Goal: Navigation & Orientation: Find specific page/section

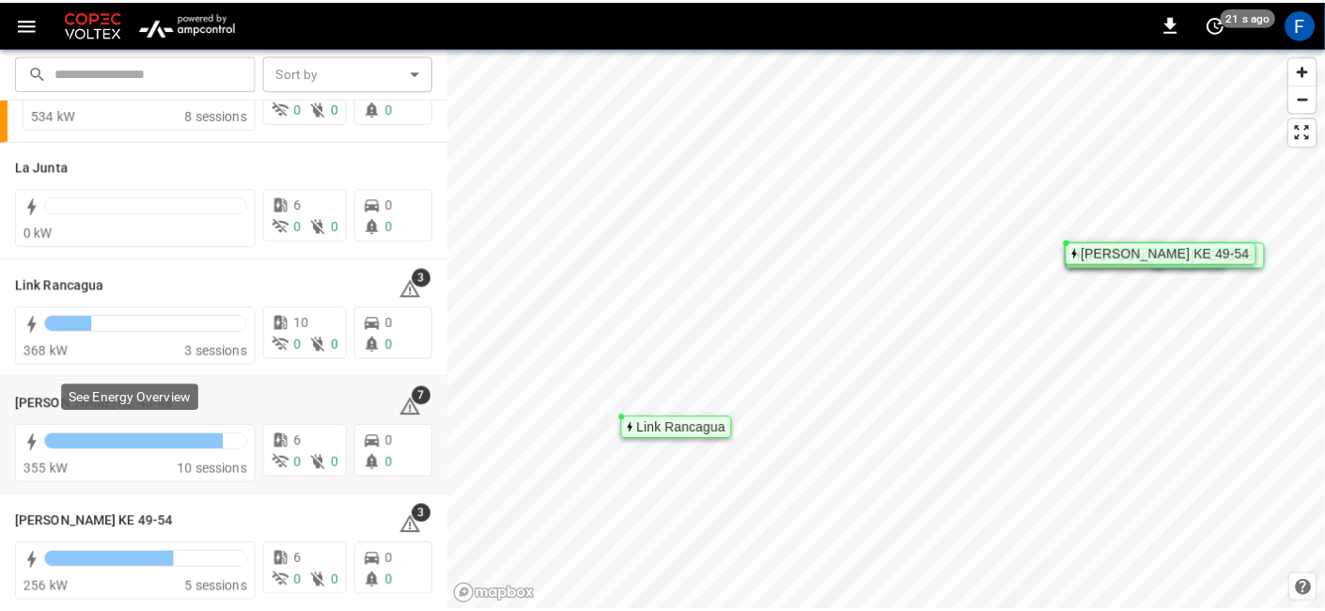
scroll to position [107, 0]
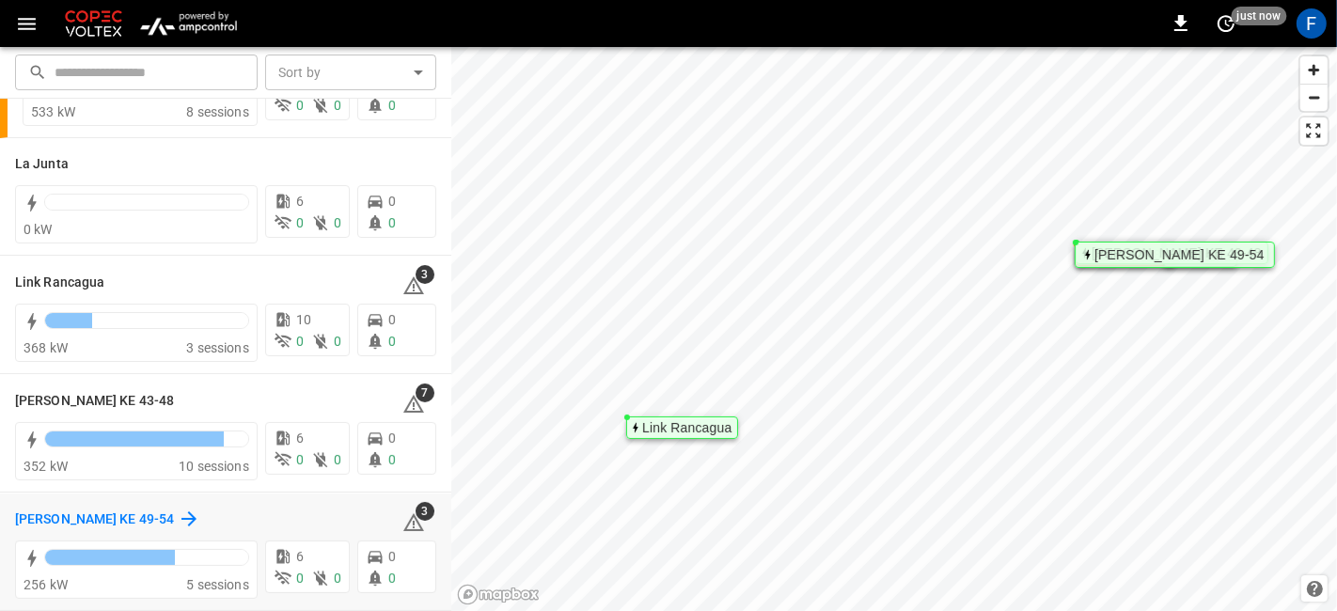
click at [128, 517] on h6 "[PERSON_NAME] KE 49-54" at bounding box center [94, 519] width 159 height 21
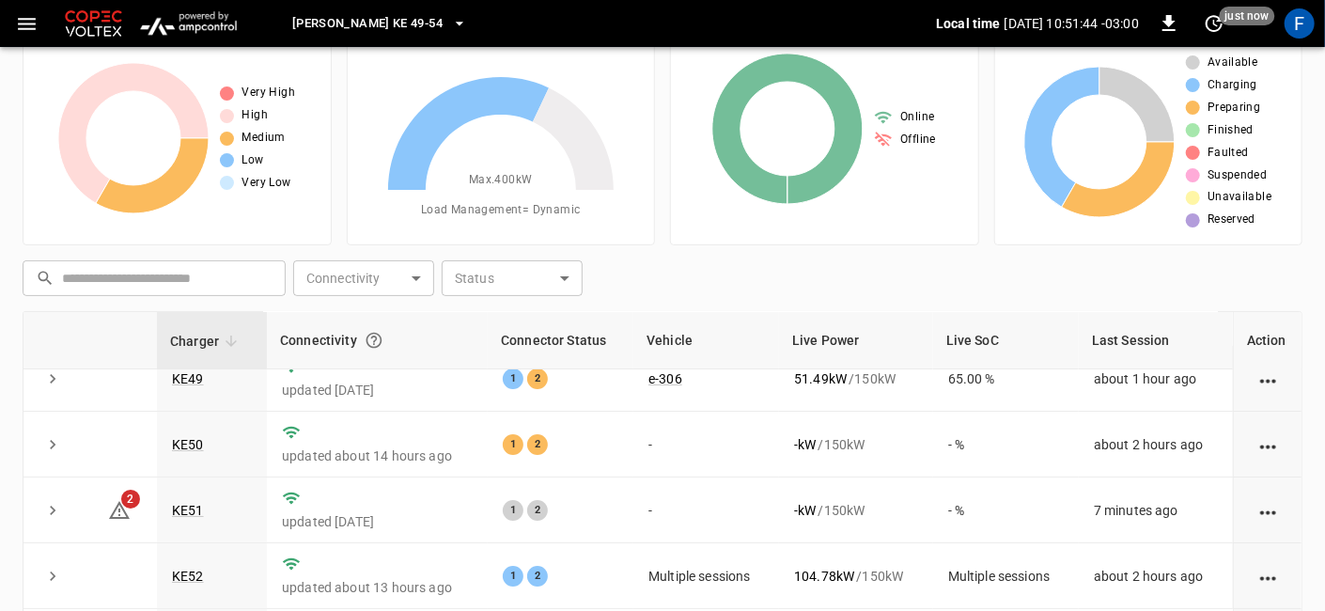
scroll to position [263, 0]
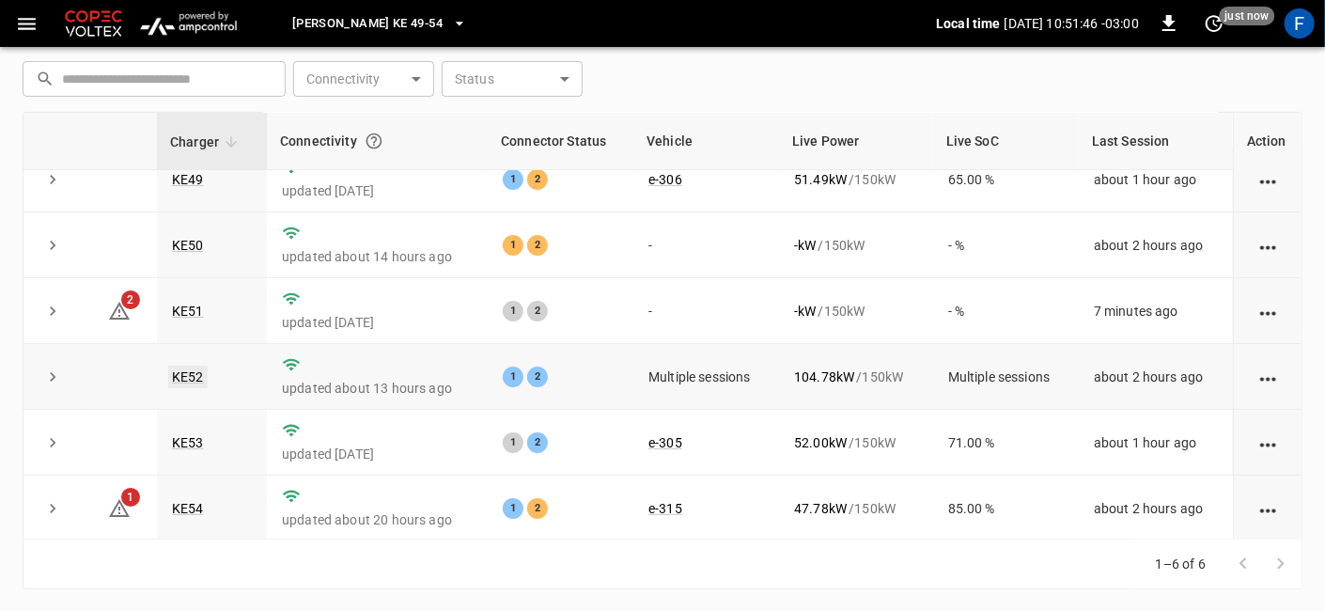
click at [197, 372] on link "KE52" at bounding box center [187, 377] width 39 height 23
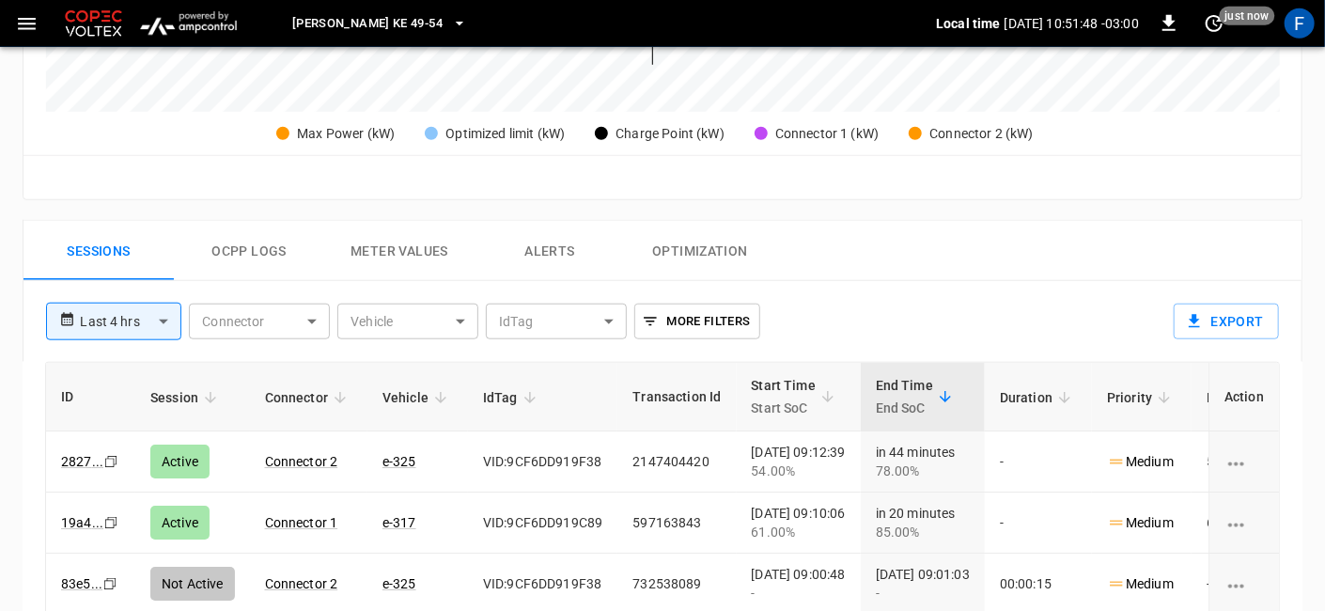
scroll to position [730, 0]
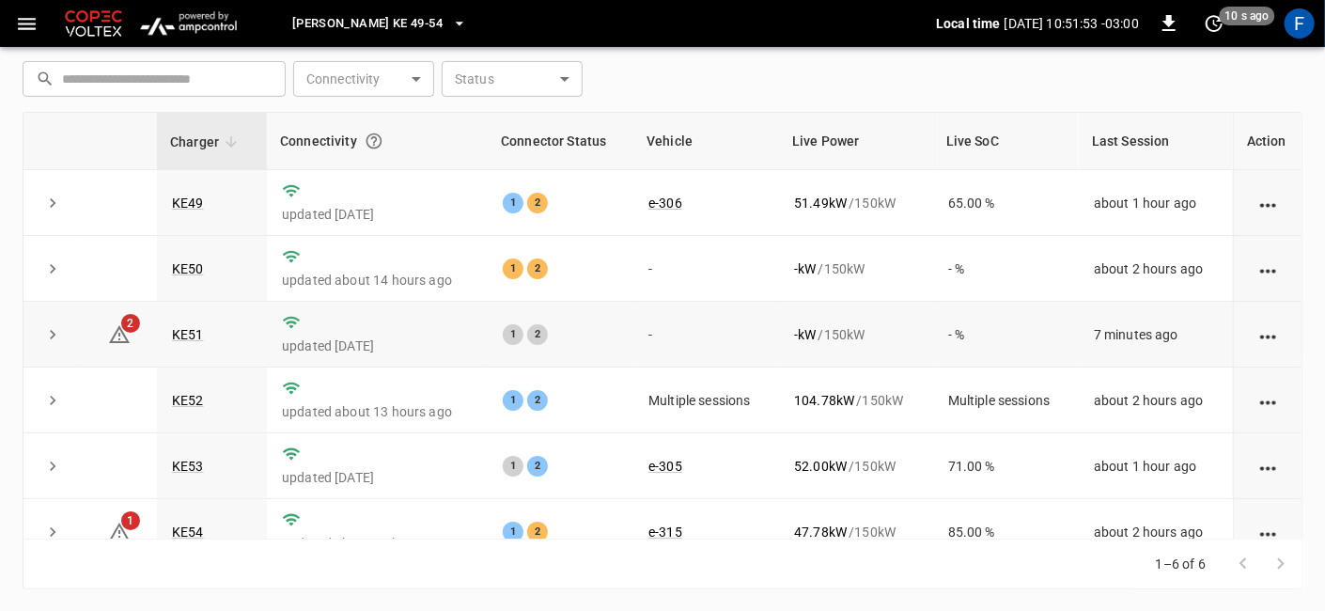
click at [188, 318] on td "KE51" at bounding box center [212, 335] width 110 height 66
click at [195, 332] on link "KE51" at bounding box center [187, 334] width 39 height 23
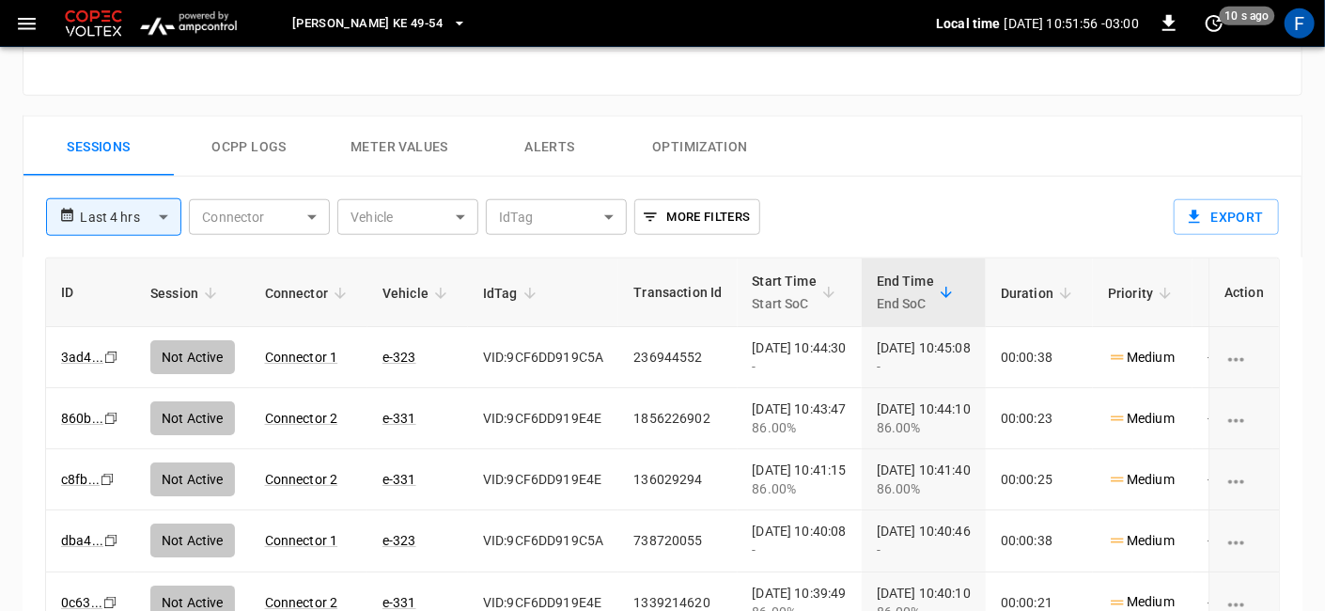
scroll to position [940, 0]
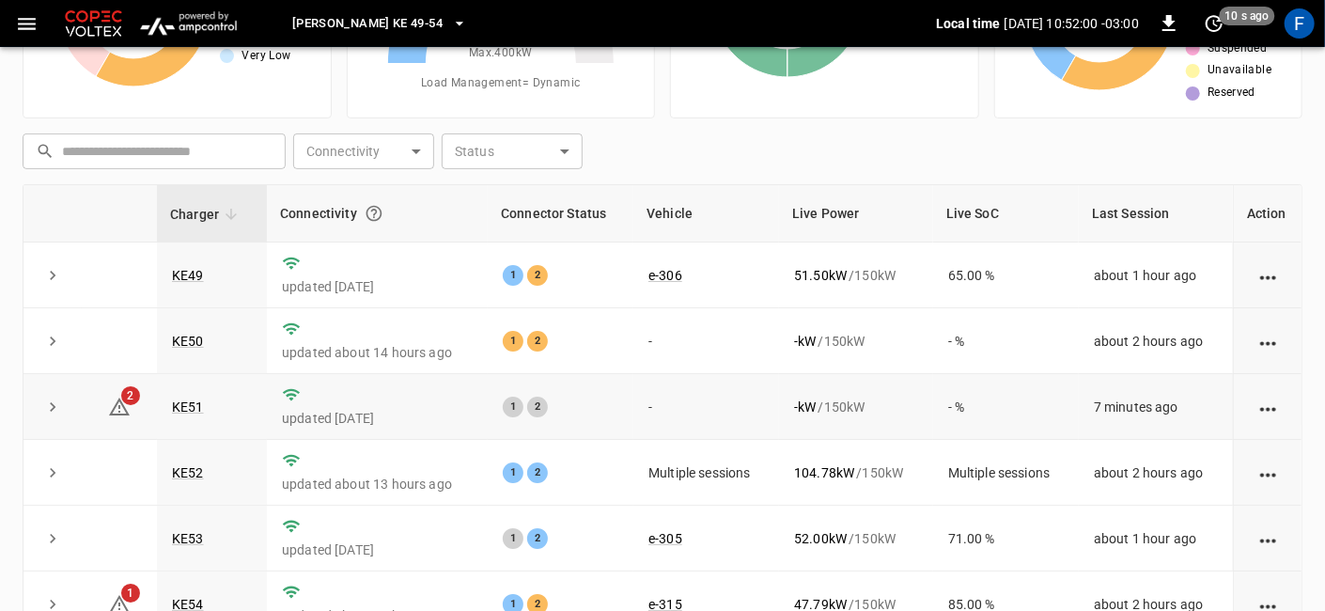
scroll to position [158, 0]
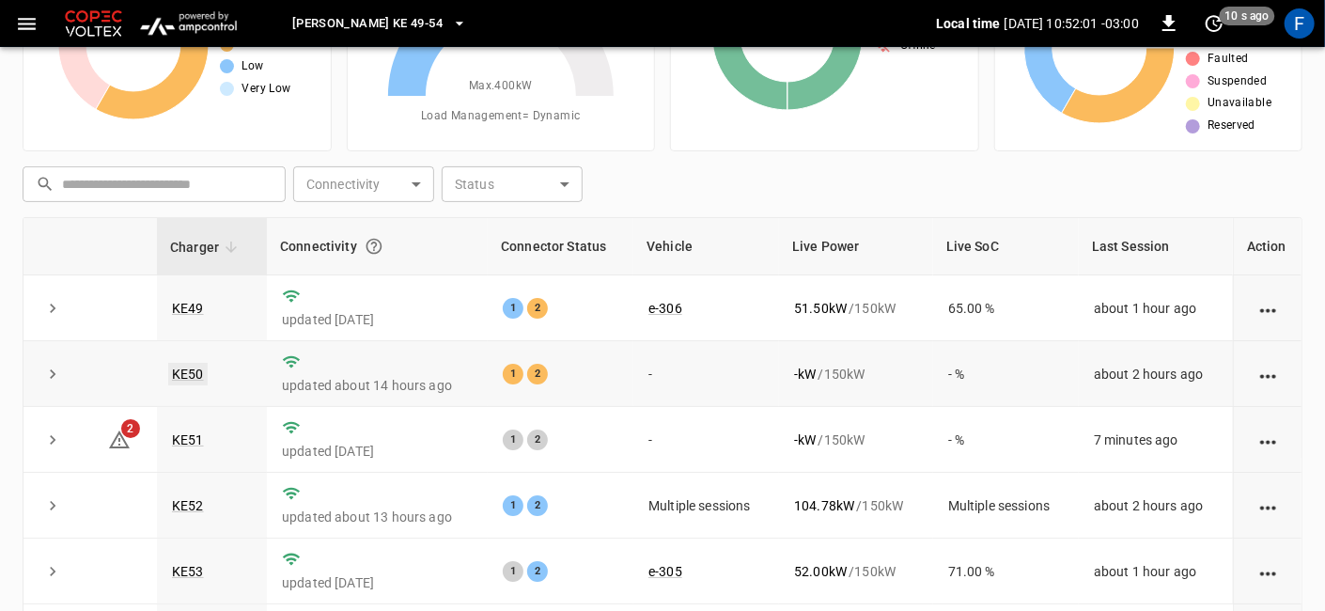
click at [199, 369] on link "KE50" at bounding box center [187, 374] width 39 height 23
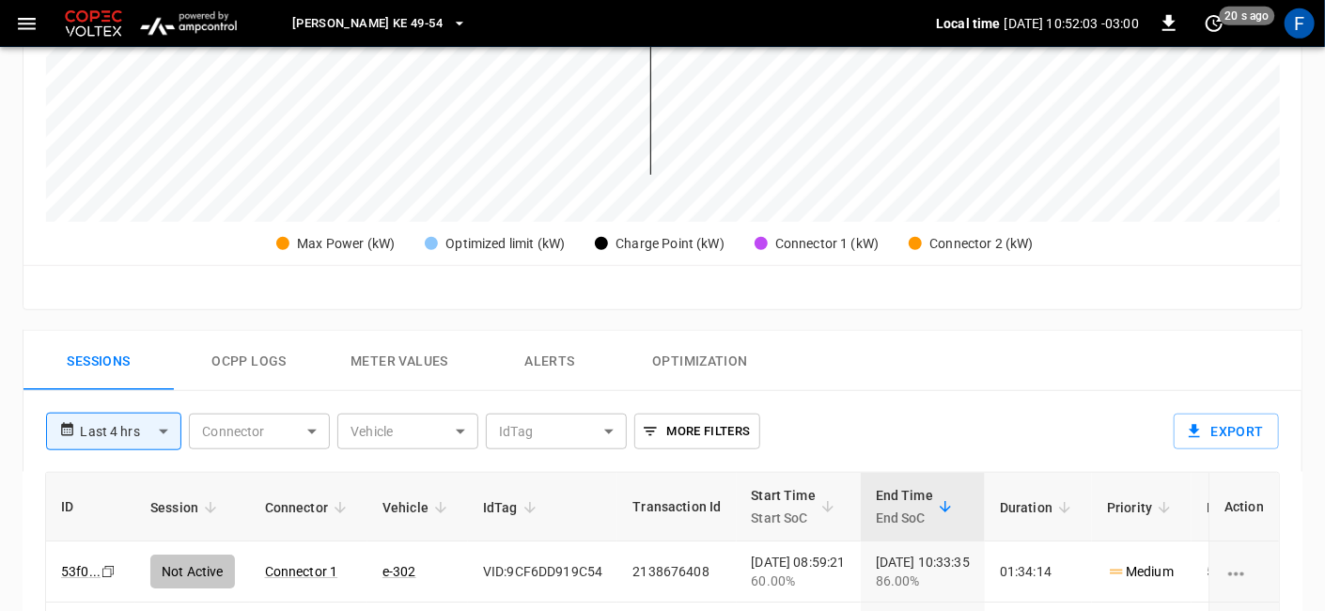
scroll to position [730, 0]
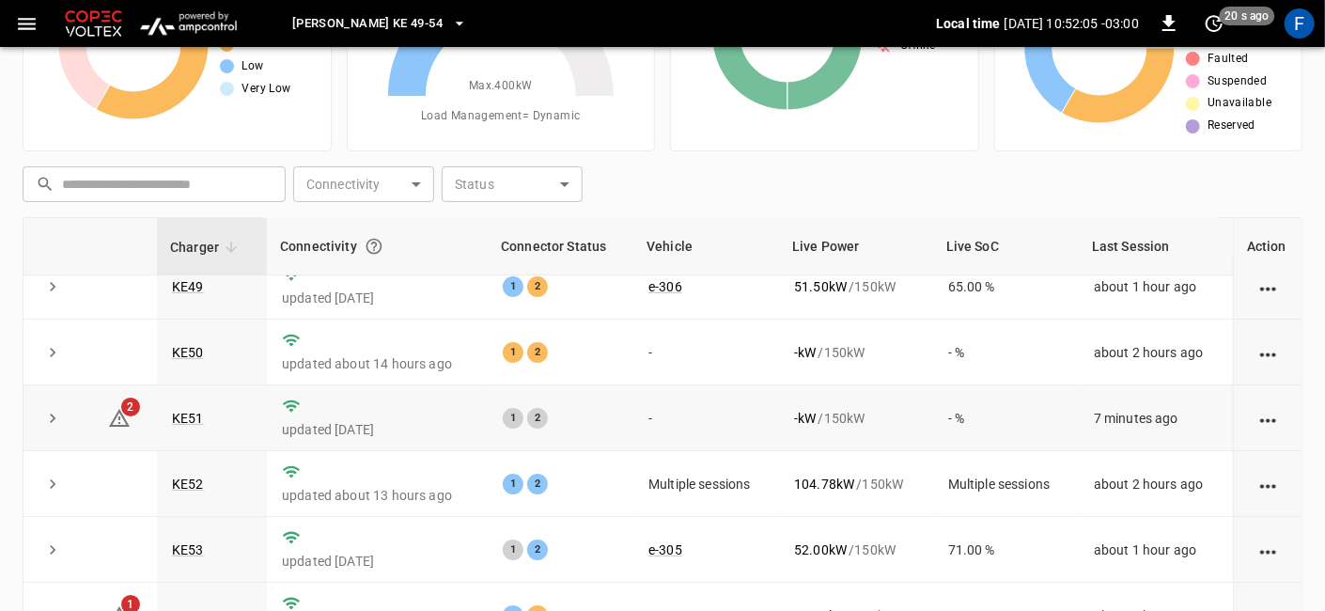
scroll to position [23, 0]
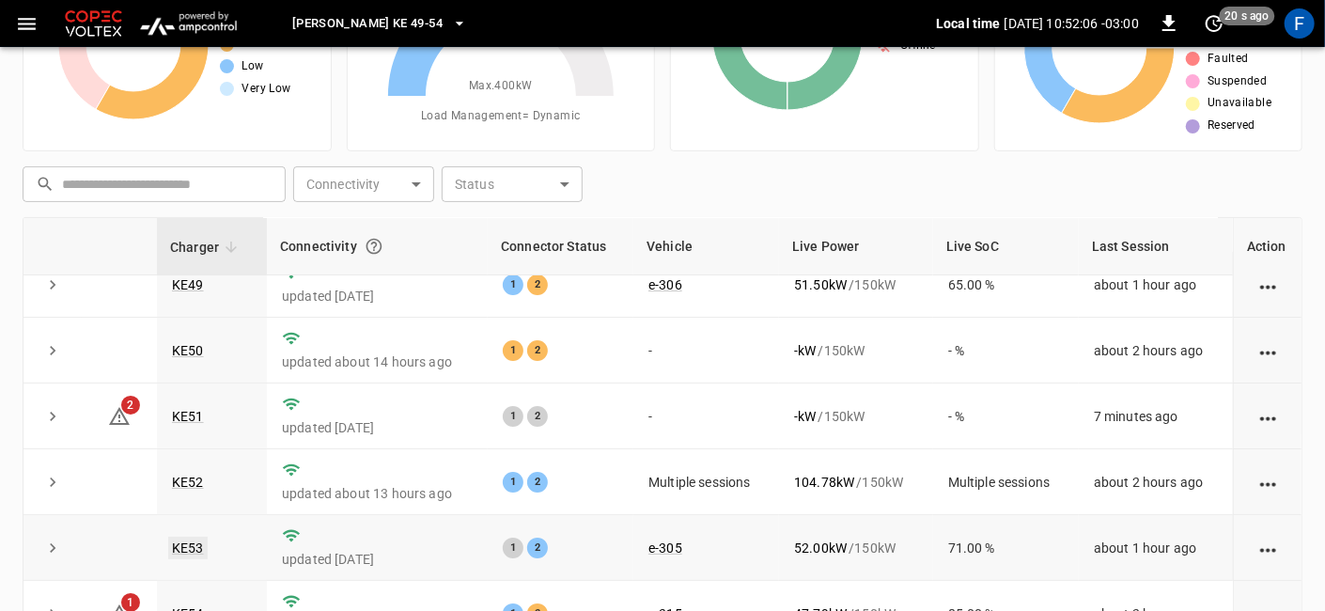
click at [185, 545] on link "KE53" at bounding box center [187, 548] width 39 height 23
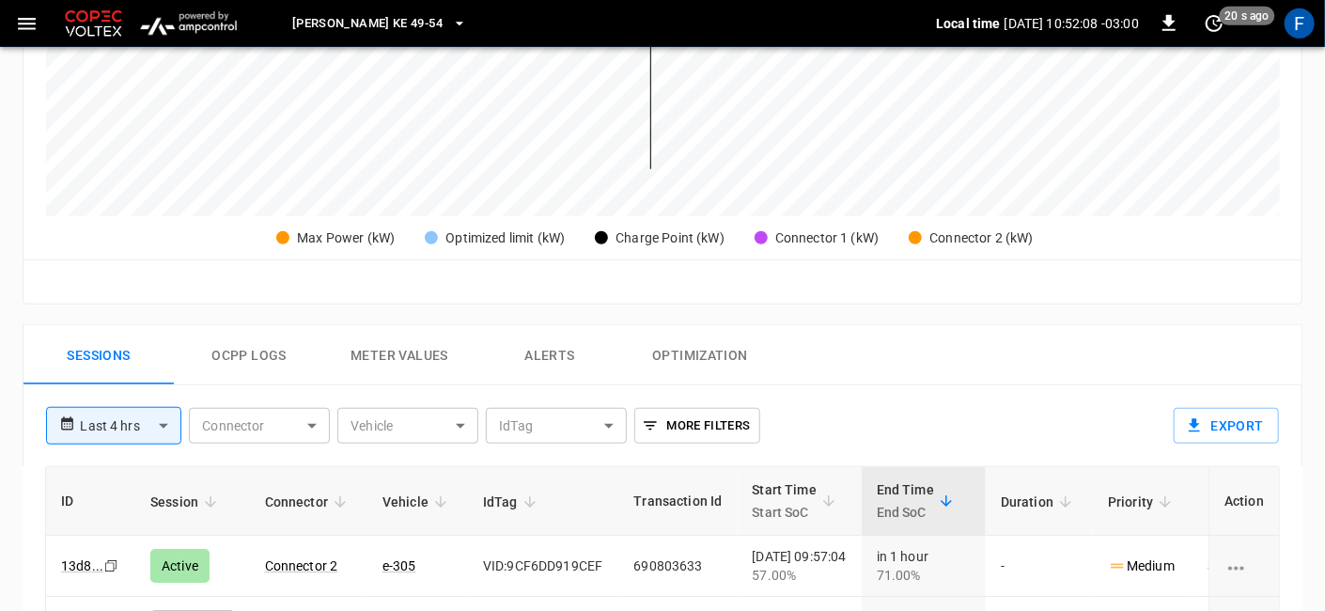
scroll to position [835, 0]
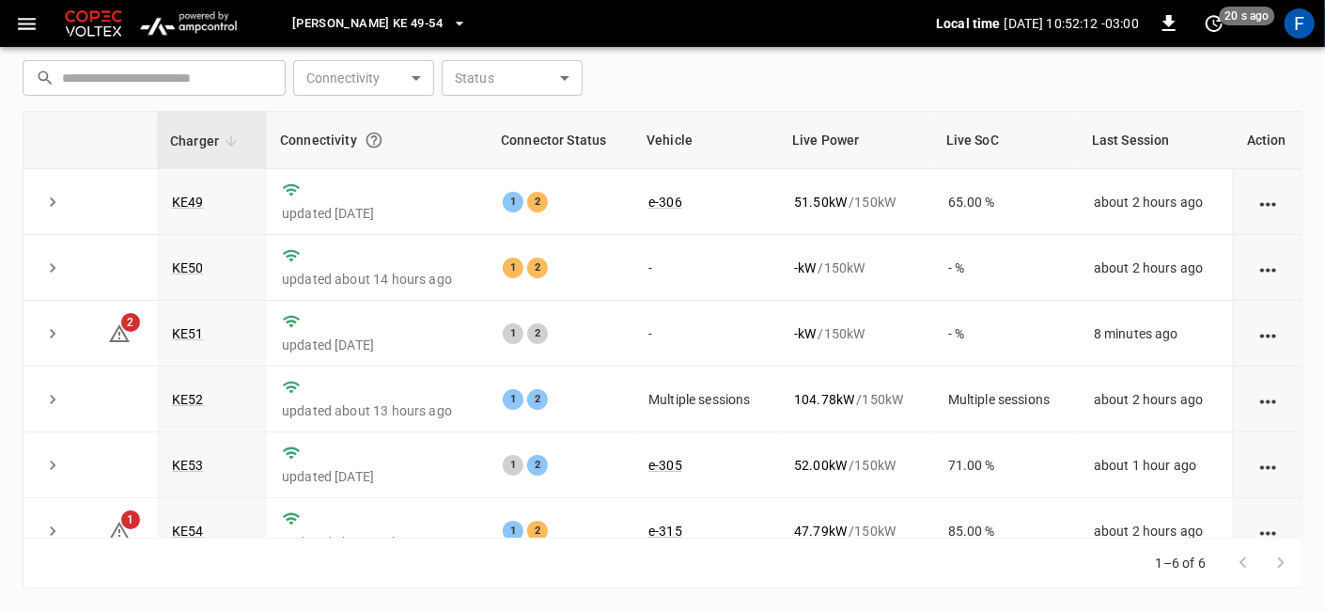
scroll to position [158, 0]
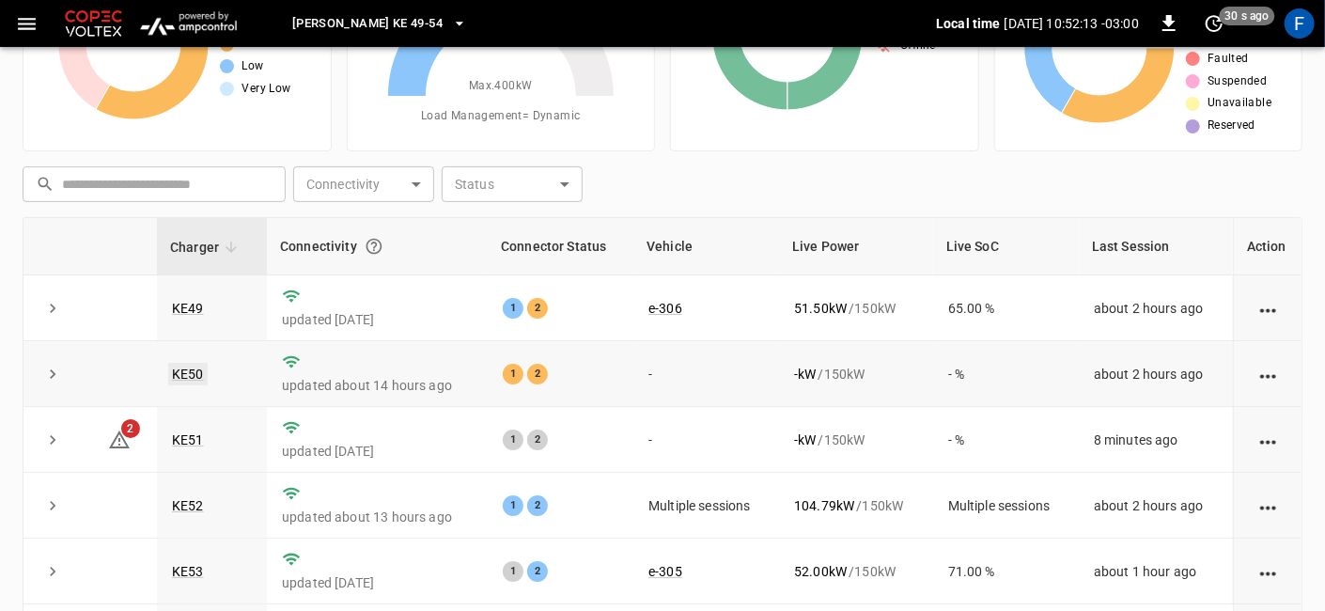
click at [195, 366] on link "KE50" at bounding box center [187, 374] width 39 height 23
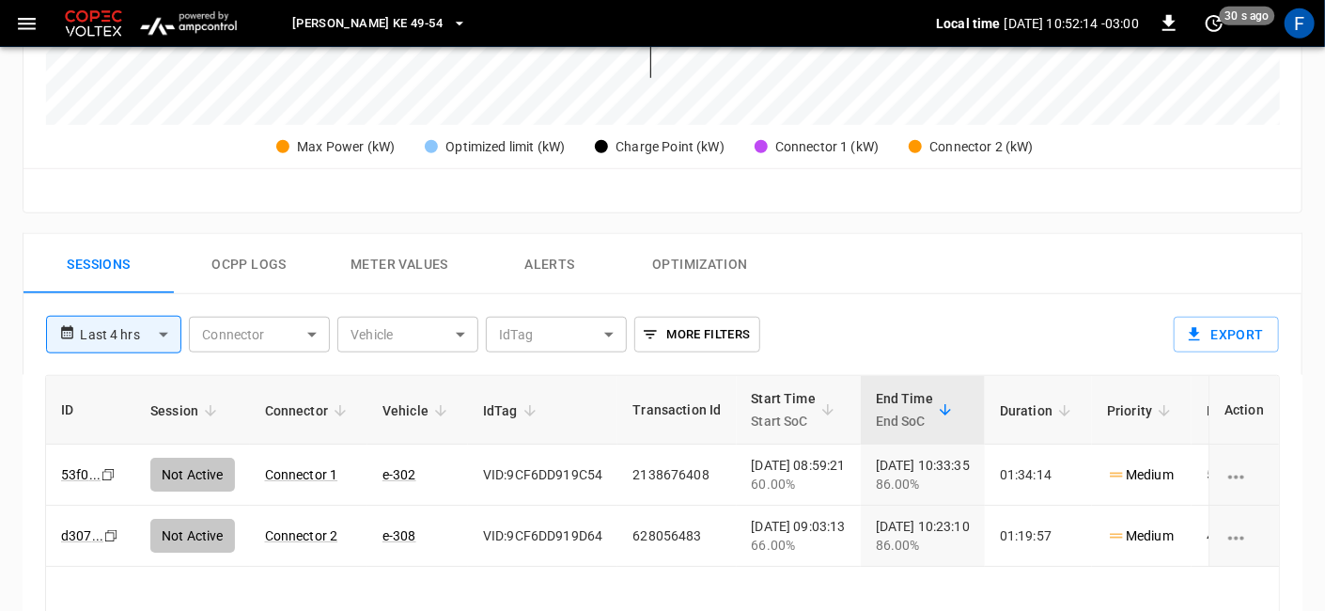
scroll to position [730, 0]
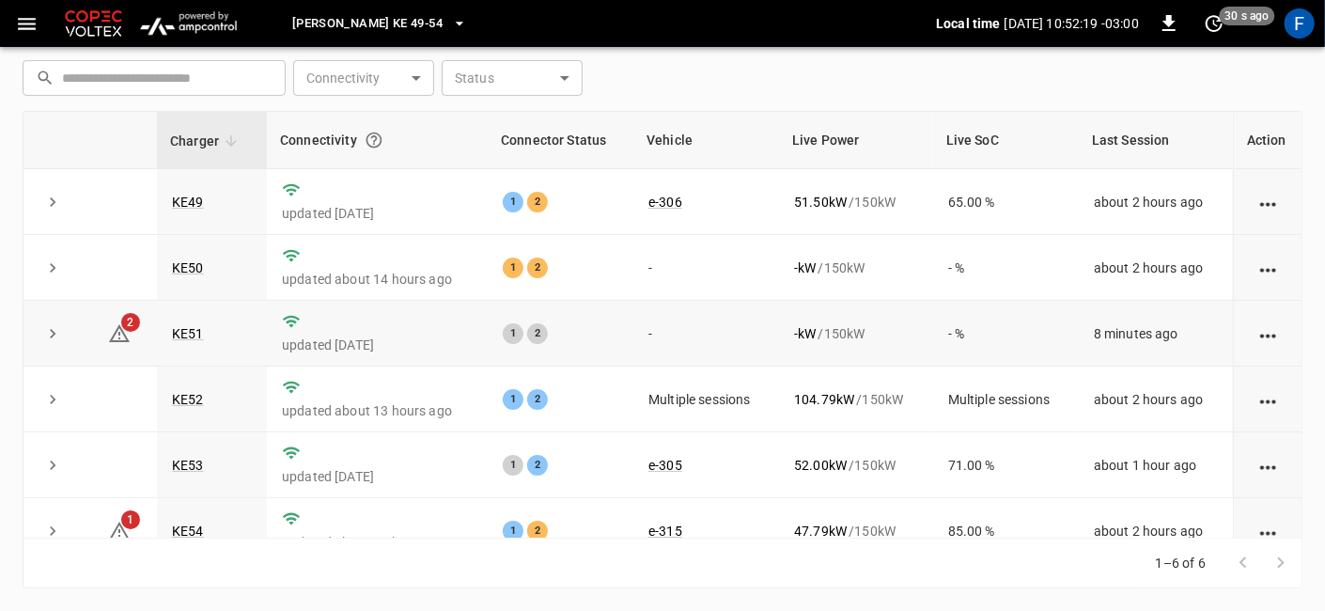
scroll to position [158, 0]
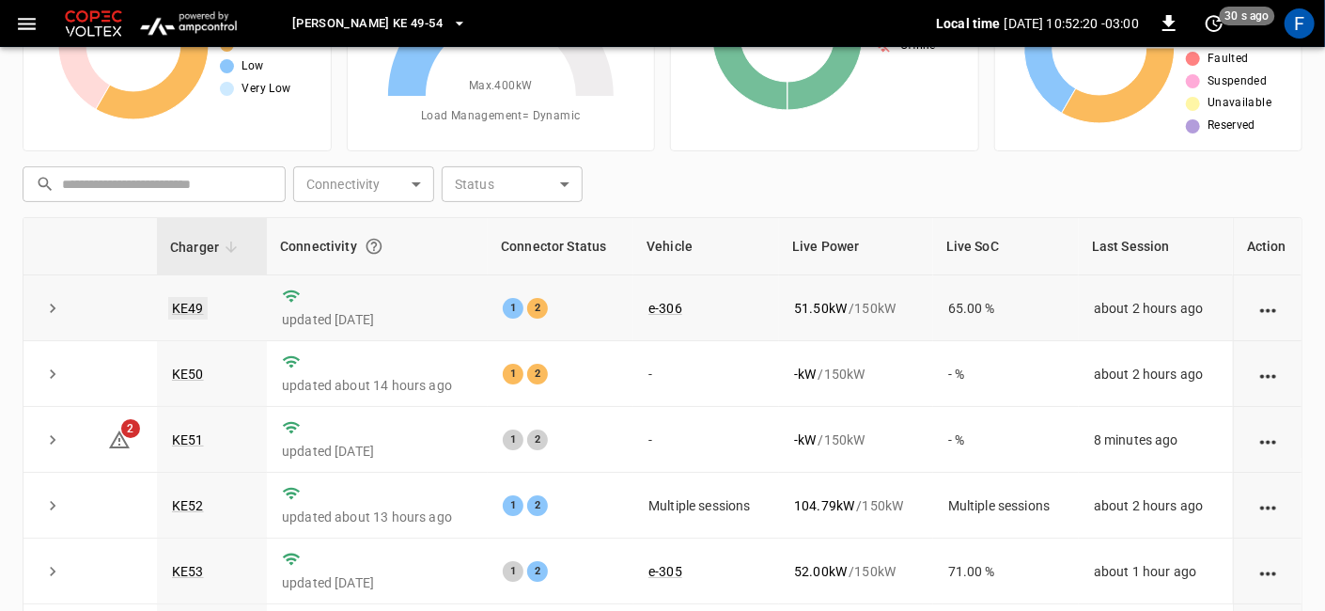
click at [202, 302] on link "KE49" at bounding box center [187, 308] width 39 height 23
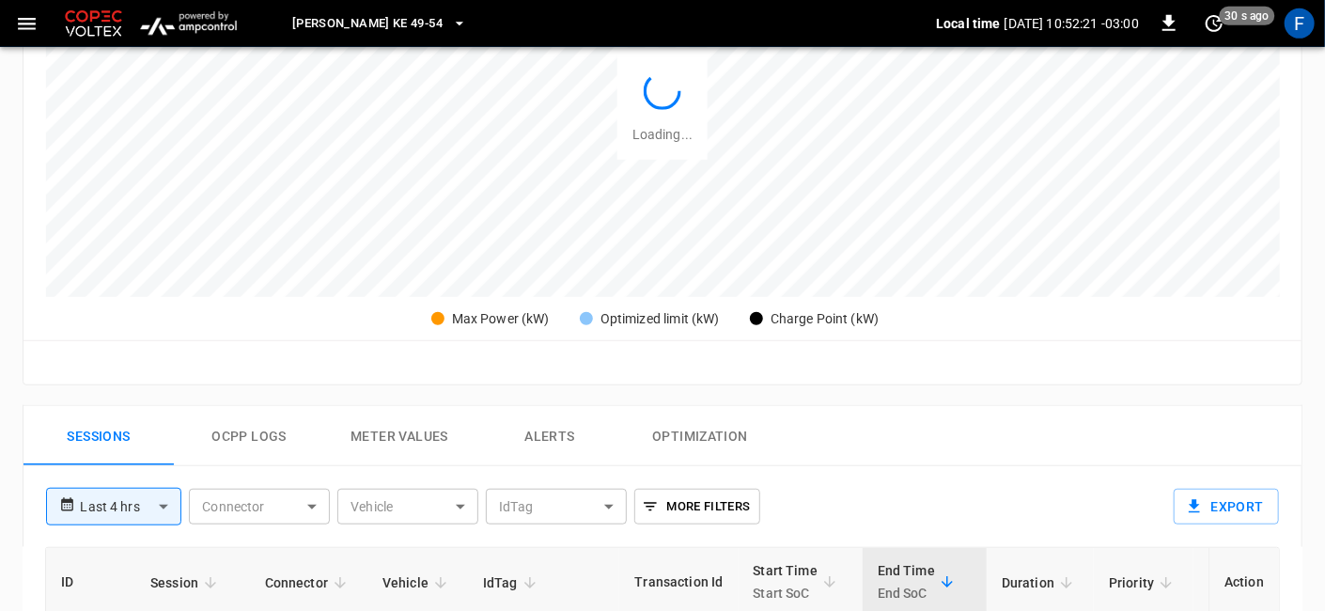
scroll to position [858, 0]
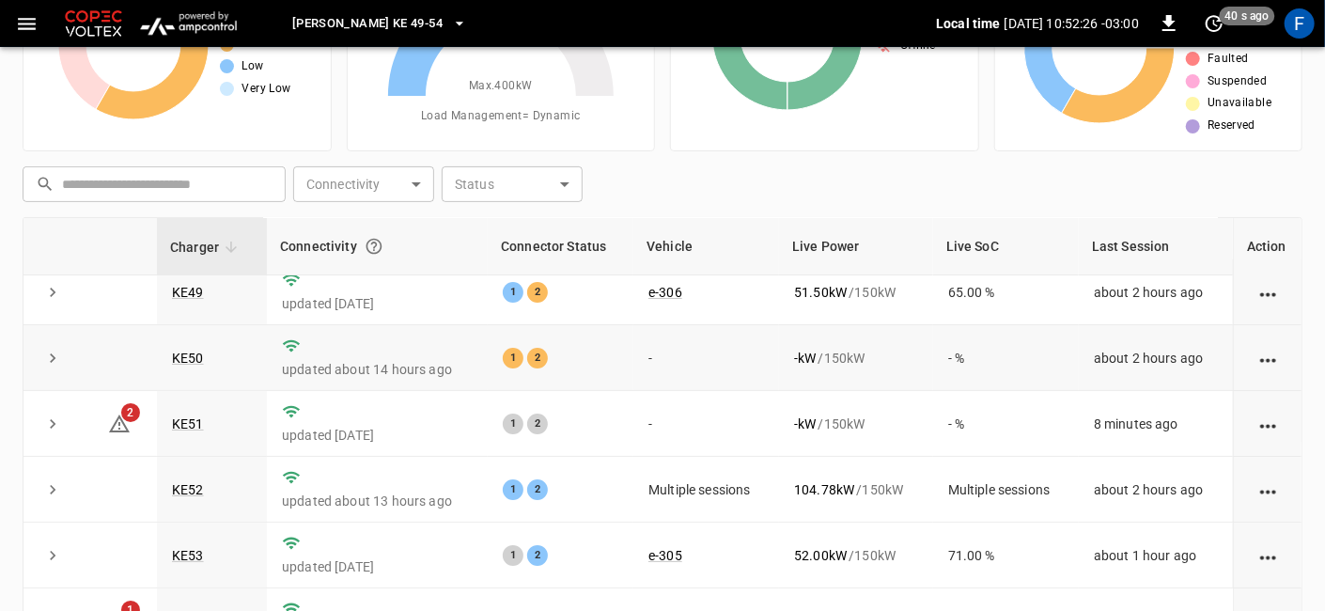
scroll to position [23, 0]
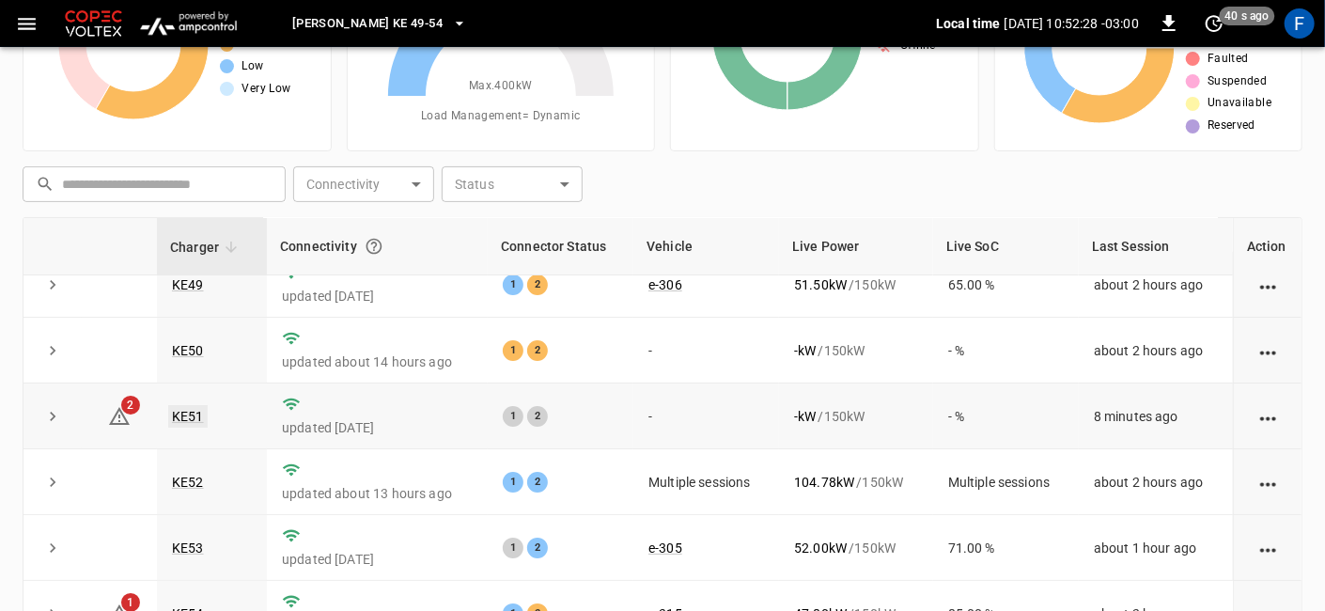
click at [194, 410] on link "KE51" at bounding box center [187, 416] width 39 height 23
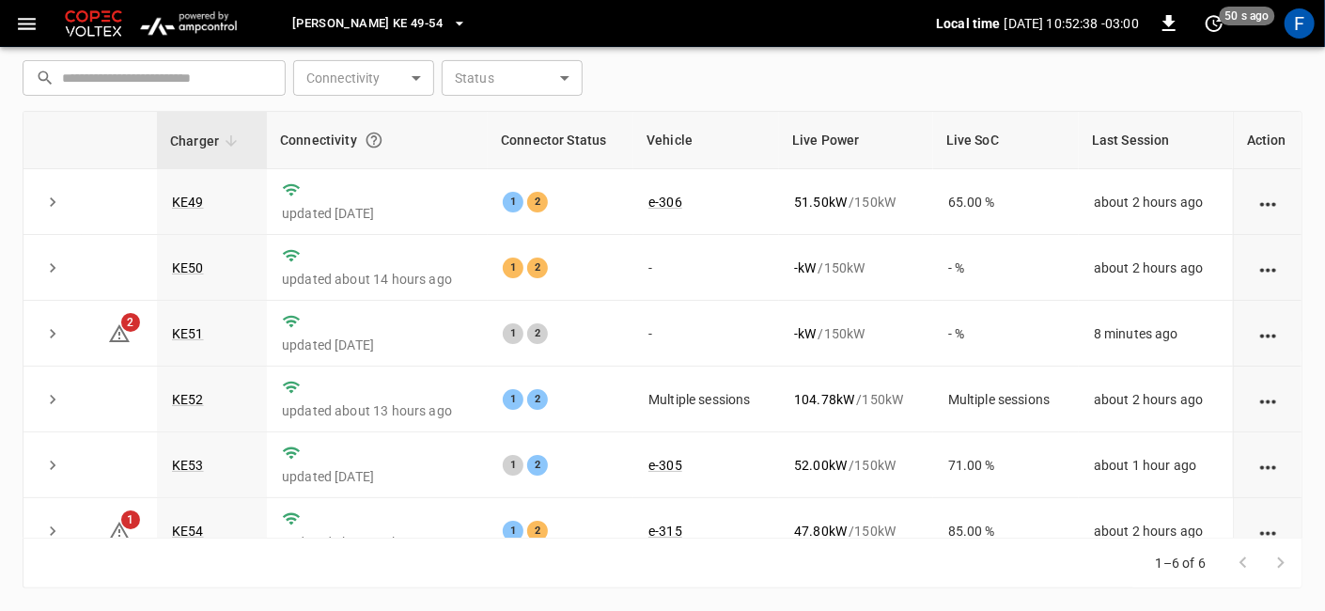
scroll to position [158, 0]
